Goal: Navigation & Orientation: Find specific page/section

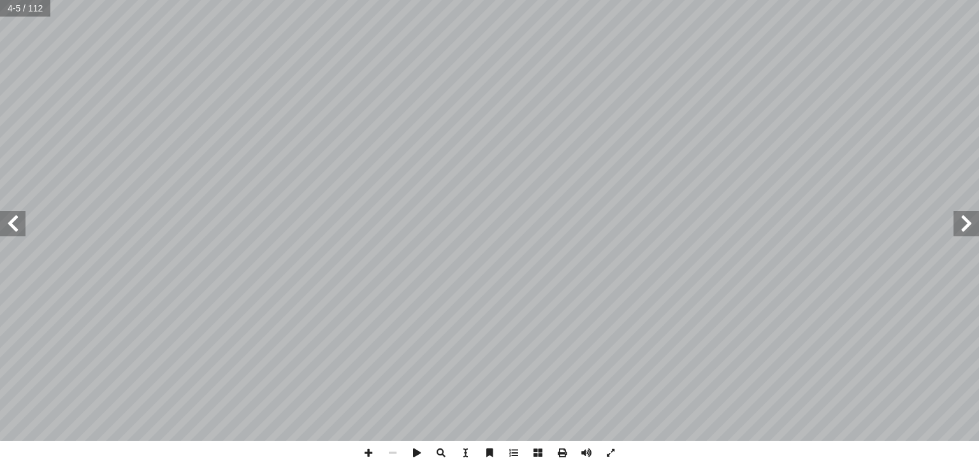
click at [971, 224] on span at bounding box center [967, 224] width 26 height 26
click at [6, 224] on span at bounding box center [13, 224] width 26 height 26
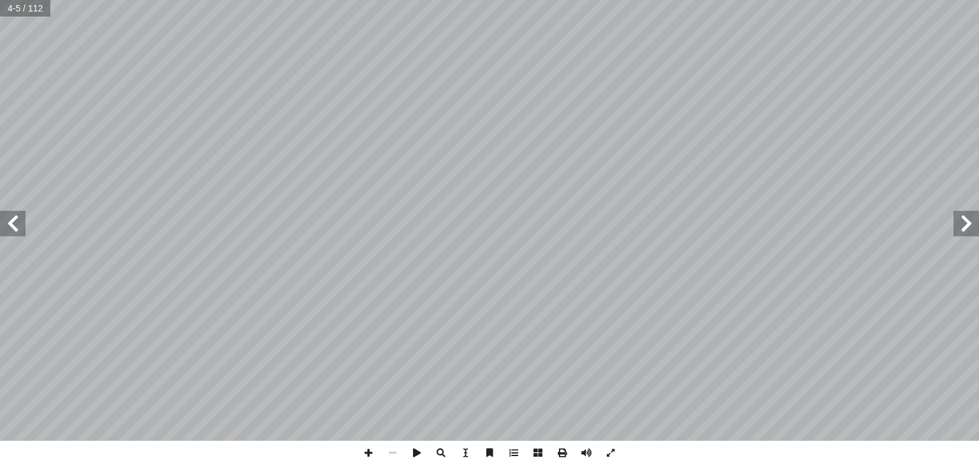
click at [15, 223] on span at bounding box center [13, 224] width 26 height 26
click at [13, 221] on span at bounding box center [13, 224] width 26 height 26
click at [15, 223] on span at bounding box center [13, 224] width 26 height 26
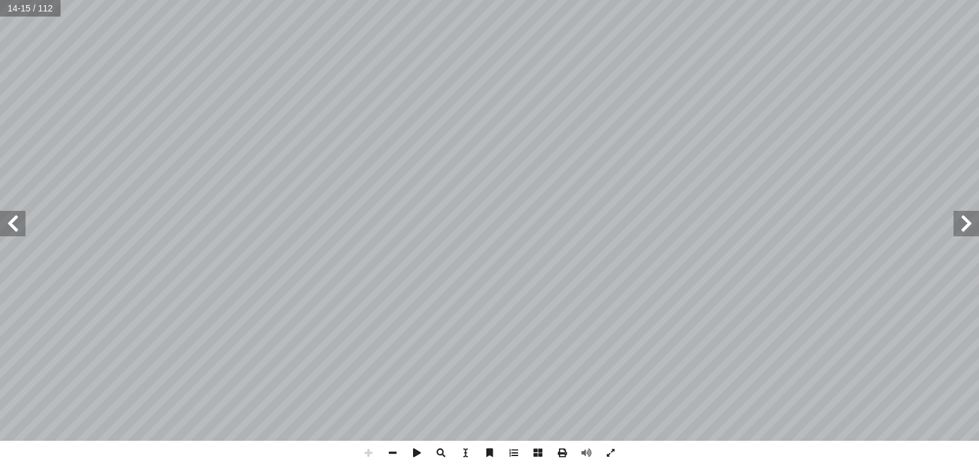
click at [702, 116] on html "الصفحة الرئيسية الصف الأول الصف الثاني الصف الثالث الصف الرابع الصف الخامس الصف…" at bounding box center [489, 58] width 979 height 116
click at [964, 225] on span at bounding box center [967, 224] width 26 height 26
click at [967, 221] on span at bounding box center [967, 224] width 26 height 26
click at [969, 227] on span at bounding box center [967, 224] width 26 height 26
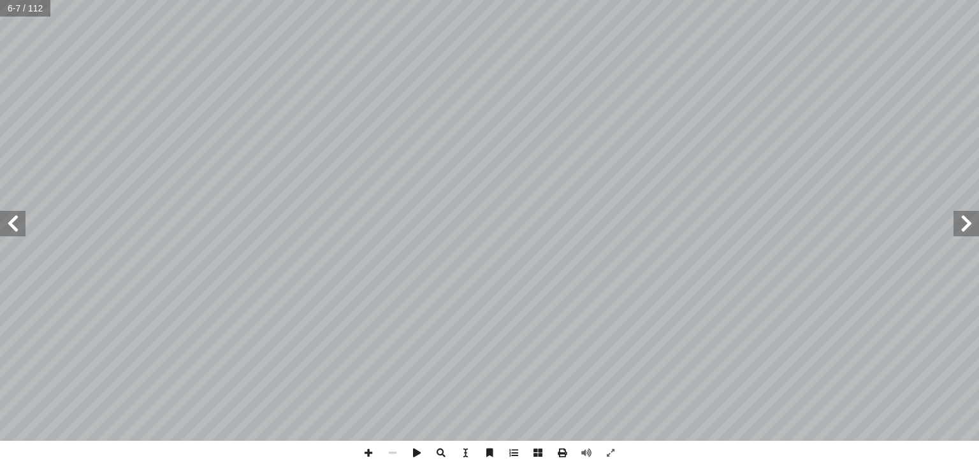
click at [969, 227] on span at bounding box center [967, 224] width 26 height 26
click at [17, 219] on span at bounding box center [13, 224] width 26 height 26
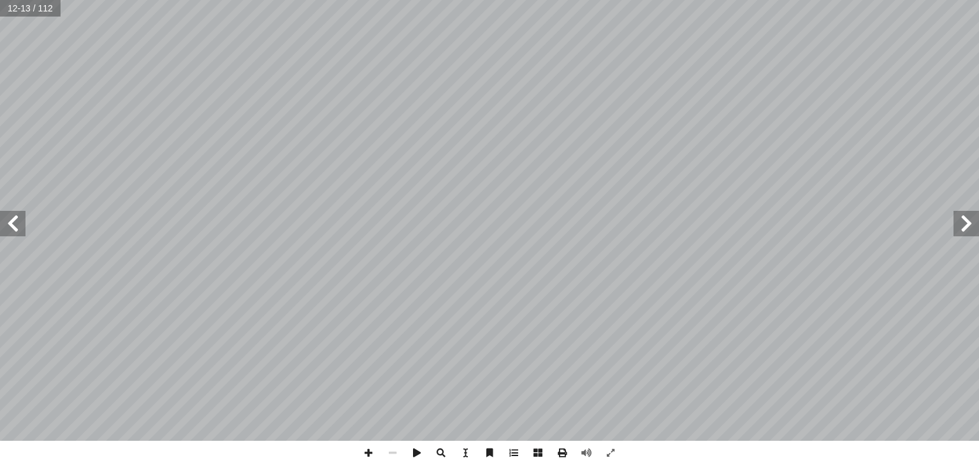
click at [17, 219] on span at bounding box center [13, 224] width 26 height 26
click at [967, 226] on span at bounding box center [967, 224] width 26 height 26
click at [10, 223] on span at bounding box center [13, 224] width 26 height 26
